Goal: Transaction & Acquisition: Obtain resource

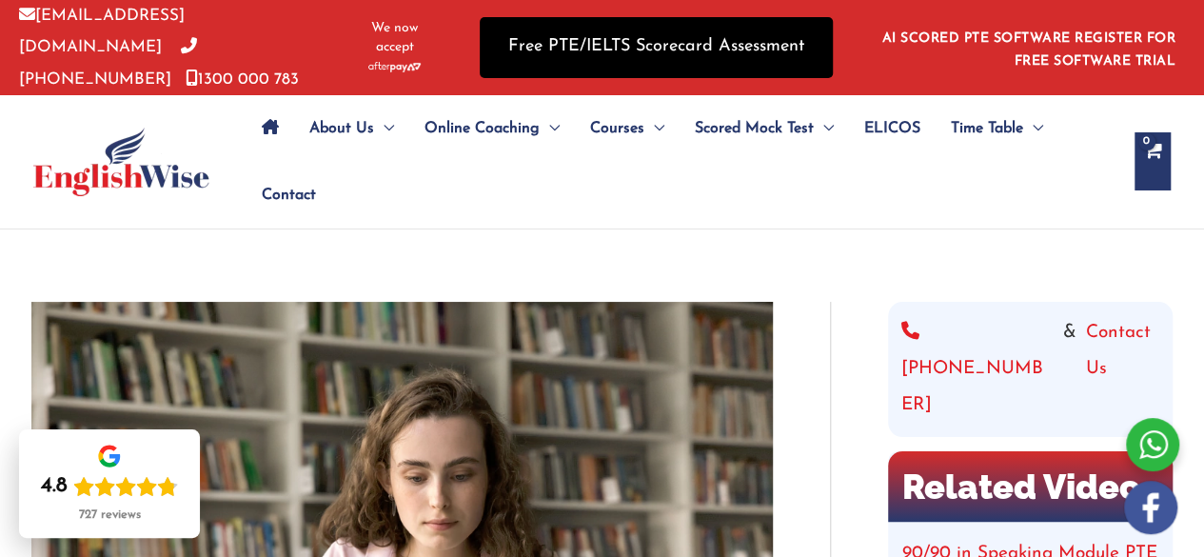
click at [694, 29] on link "Free PTE/IELTS Scorecard Assessment" at bounding box center [655, 47] width 353 height 60
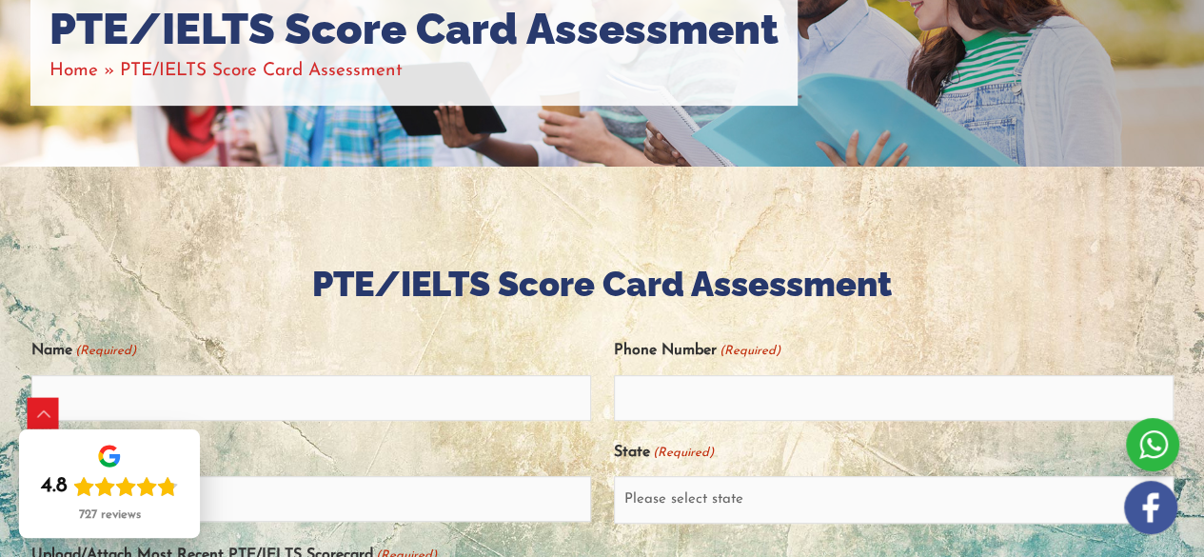
scroll to position [266, 0]
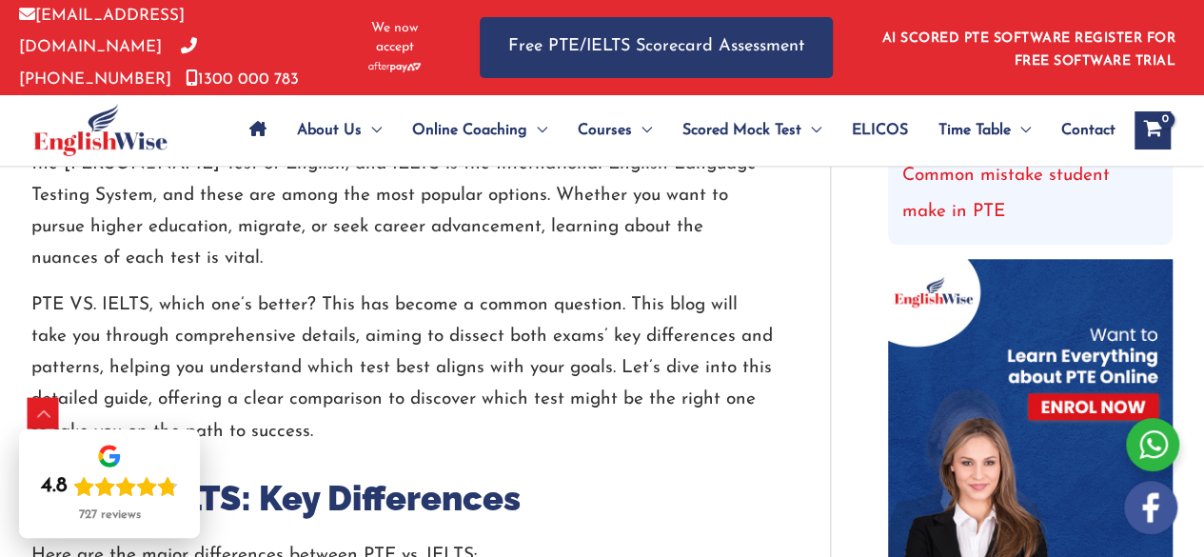
scroll to position [837, 0]
